Goal: Find specific page/section: Find specific page/section

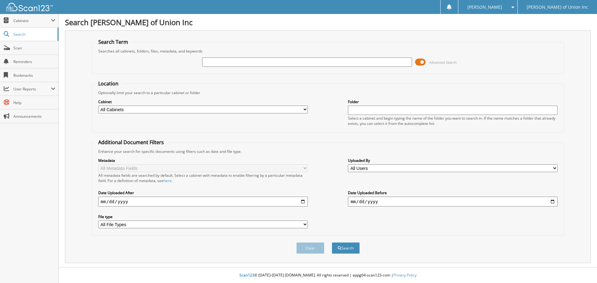
click at [220, 62] on input "text" at bounding box center [306, 61] width 209 height 9
type input "686671"
click at [168, 109] on select "All Cabinets ACCOUNTS PAYABLE CAR DEALS CASHIER REPORTS EMPLOYEE HANDBOOK FORMS…" at bounding box center [202, 110] width 209 height 8
select select "1850"
click at [98, 106] on select "All Cabinets ACCOUNTS PAYABLE CAR DEALS CASHIER REPORTS EMPLOYEE HANDBOOK FORMS…" at bounding box center [202, 110] width 209 height 8
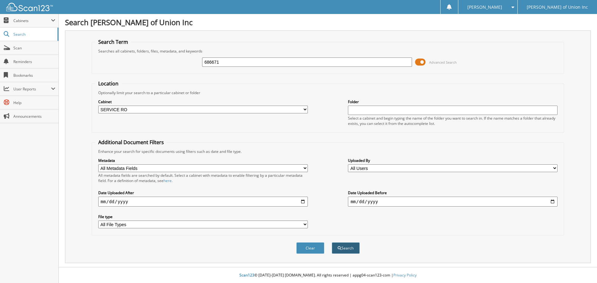
click at [351, 248] on button "Search" at bounding box center [346, 247] width 28 height 11
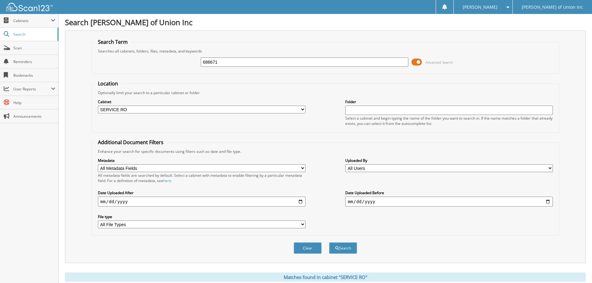
click at [227, 58] on input "686671" at bounding box center [305, 61] width 208 height 9
type input "686484"
click at [329, 242] on button "Search" at bounding box center [343, 247] width 28 height 11
click at [220, 60] on input "686484" at bounding box center [305, 61] width 208 height 9
type input "686610"
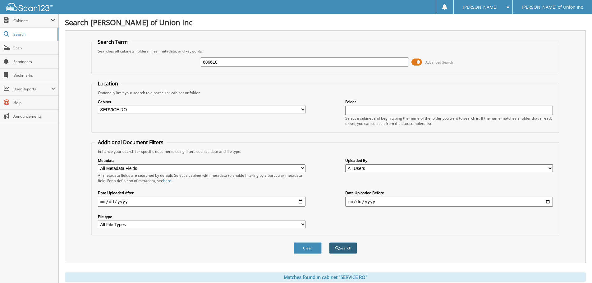
click at [344, 247] on button "Search" at bounding box center [343, 247] width 28 height 11
click at [230, 64] on input "686610" at bounding box center [305, 61] width 208 height 9
type input "686472"
click at [329, 242] on button "Search" at bounding box center [343, 247] width 28 height 11
click at [16, 46] on span "Scan" at bounding box center [34, 47] width 42 height 5
